Goal: Navigation & Orientation: Find specific page/section

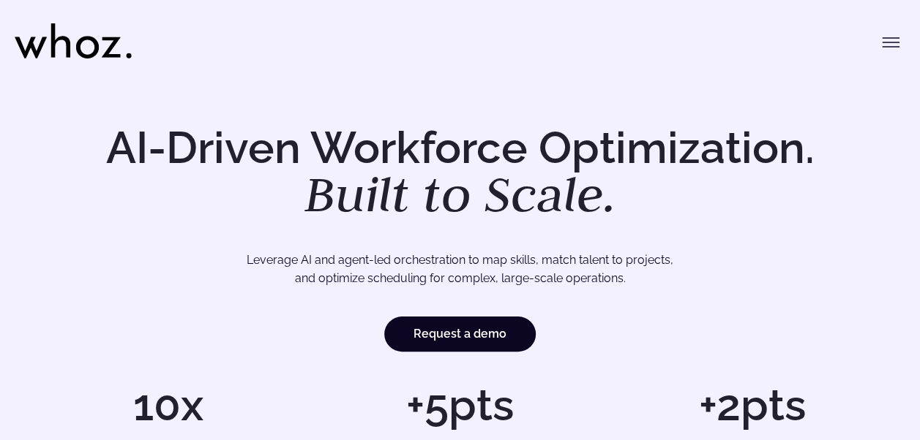
click at [200, 1] on div "Menu Solutions Industries IT Services Consulting Engineering Company size Large…" at bounding box center [460, 36] width 890 height 73
click at [889, 61] on div "Menu Solutions Industries IT Services Consulting Engineering Company size Large…" at bounding box center [460, 36] width 890 height 73
click at [888, 43] on icon "Toggle menu" at bounding box center [891, 43] width 18 height 18
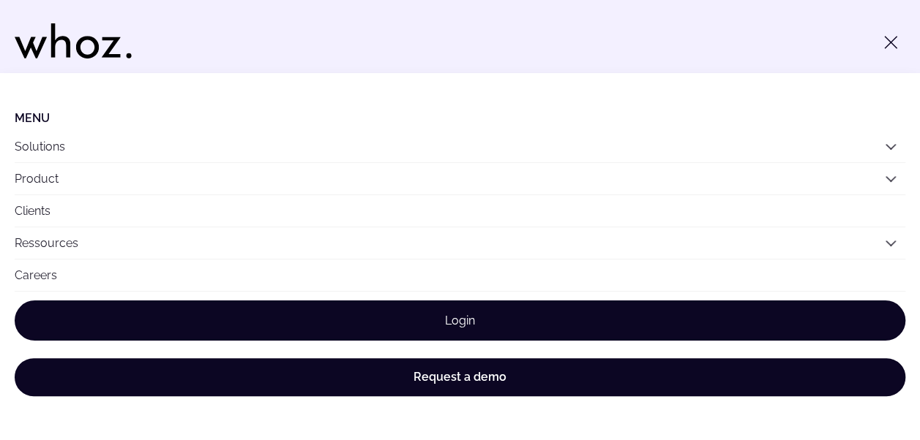
click at [317, 307] on link "Login" at bounding box center [460, 321] width 890 height 40
